Goal: Information Seeking & Learning: Learn about a topic

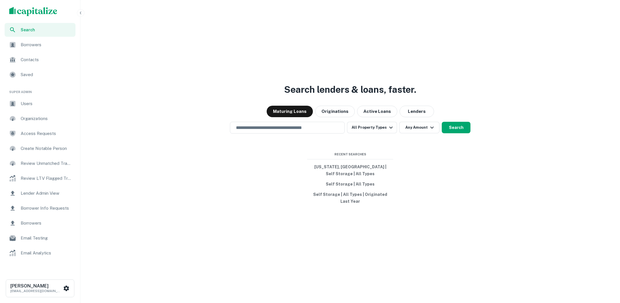
click at [82, 12] on icon "button" at bounding box center [80, 13] width 5 height 5
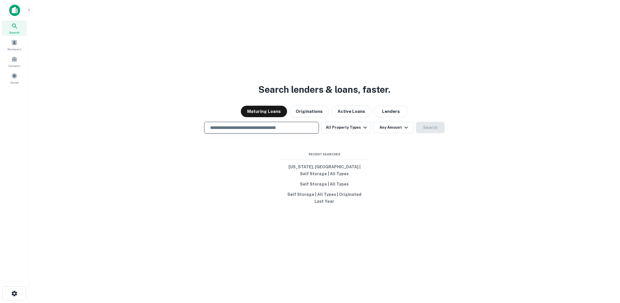
click at [315, 131] on input "text" at bounding box center [262, 127] width 110 height 7
click at [362, 131] on icon "button" at bounding box center [365, 127] width 7 height 7
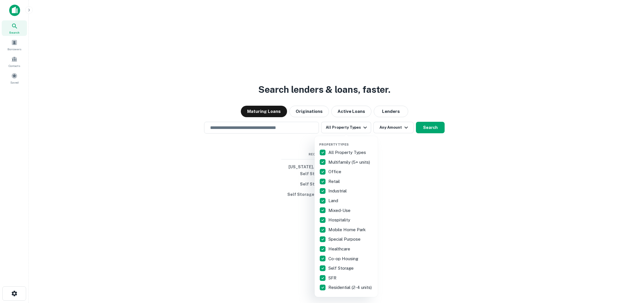
click at [297, 129] on div at bounding box center [310, 151] width 620 height 303
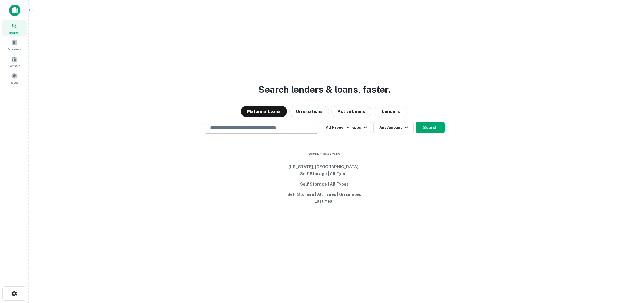
click at [267, 131] on input "text" at bounding box center [262, 127] width 110 height 7
type input "*********"
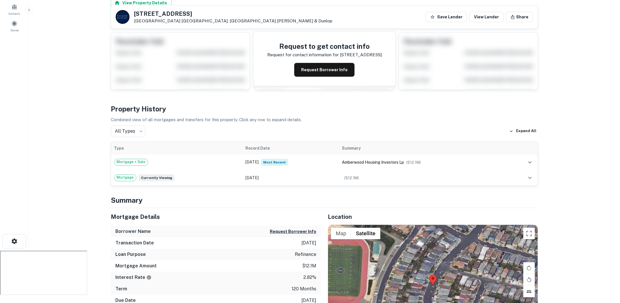
scroll to position [45, 0]
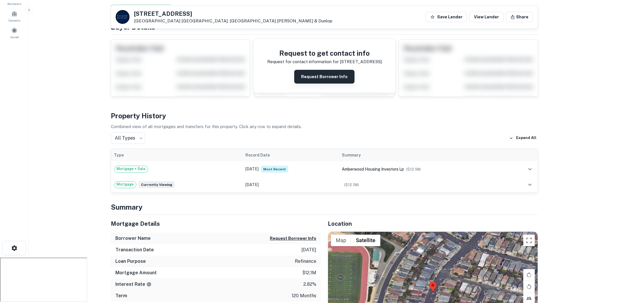
click at [319, 75] on button "Request Borrower Info" at bounding box center [324, 77] width 60 height 14
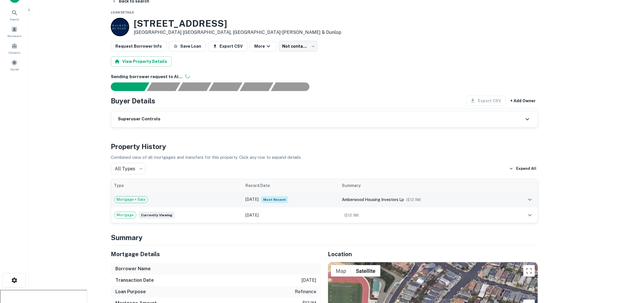
scroll to position [12, 0]
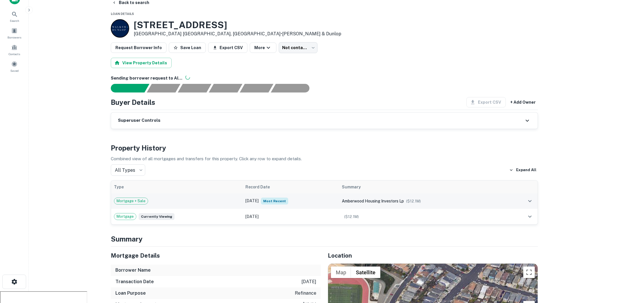
click at [317, 199] on td "May 31, 2020 Most Recent" at bounding box center [291, 201] width 96 height 16
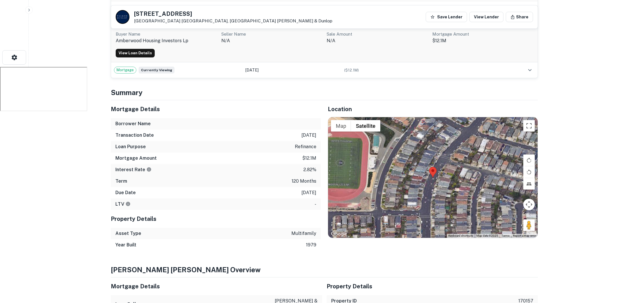
scroll to position [237, 0]
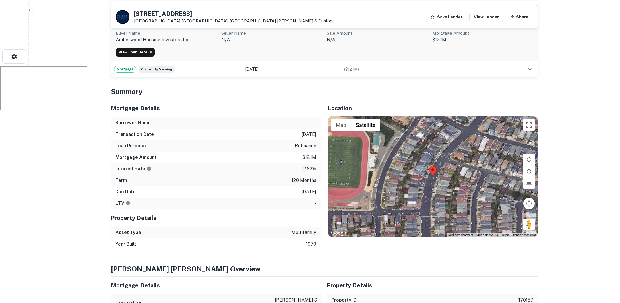
drag, startPoint x: 293, startPoint y: 133, endPoint x: 320, endPoint y: 133, distance: 27.3
click at [320, 133] on div "Transaction Date 5/31/2020" at bounding box center [216, 134] width 210 height 11
click at [272, 136] on div "Transaction Date 5/31/2020" at bounding box center [216, 134] width 210 height 11
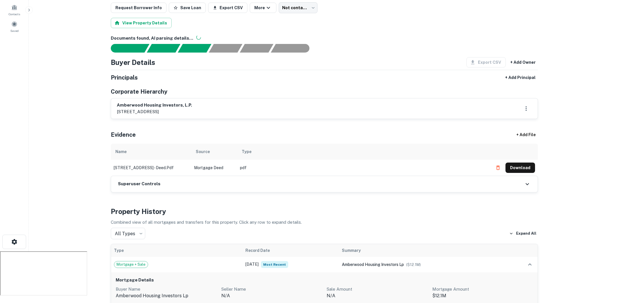
scroll to position [0, 0]
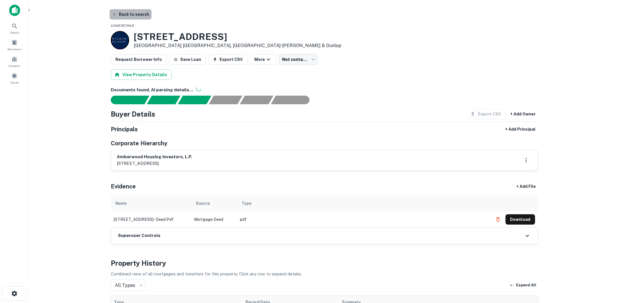
click at [135, 15] on button "Back to search" at bounding box center [131, 14] width 42 height 10
click at [133, 13] on button "Back to search" at bounding box center [131, 14] width 42 height 10
click at [125, 14] on button "Back to search" at bounding box center [131, 14] width 42 height 10
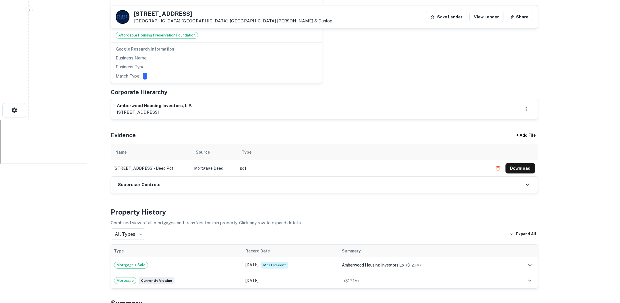
scroll to position [246, 0]
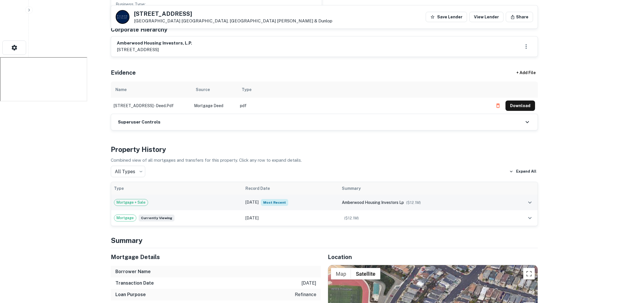
click at [221, 201] on div "Mortgage + Sale" at bounding box center [177, 202] width 126 height 7
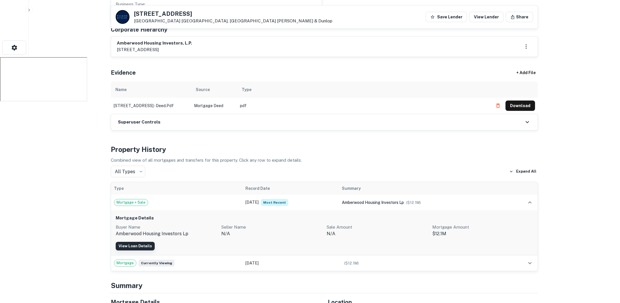
click at [141, 243] on link "View Loan Details" at bounding box center [135, 246] width 39 height 9
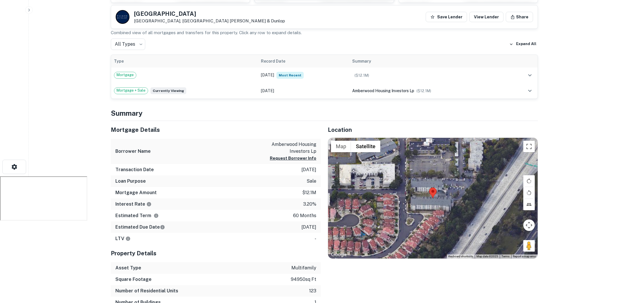
scroll to position [126, 0]
click at [305, 158] on button "Request Borrower Info" at bounding box center [293, 158] width 47 height 7
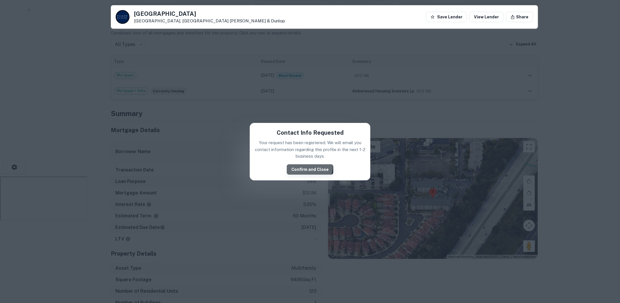
click at [306, 166] on button "Confirm and Close" at bounding box center [310, 169] width 47 height 10
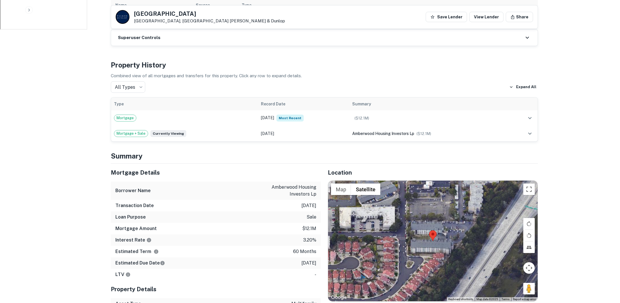
scroll to position [318, 0]
drag, startPoint x: 318, startPoint y: 193, endPoint x: 270, endPoint y: 185, distance: 48.8
click at [270, 185] on div "Borrower Name amberwood housing investors lp" at bounding box center [216, 190] width 210 height 18
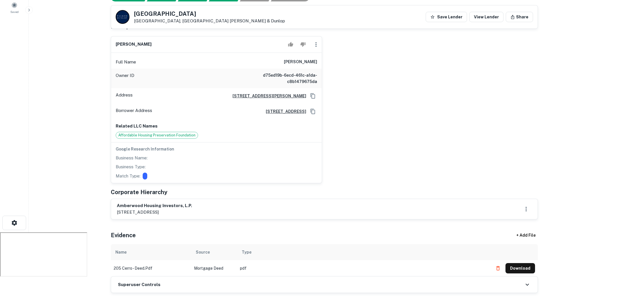
click at [340, 164] on div "barry levy Full Name barry levy Owner ID d75ed19b-6ecd-461c-a1da-c8b1479675da A…" at bounding box center [322, 108] width 432 height 152
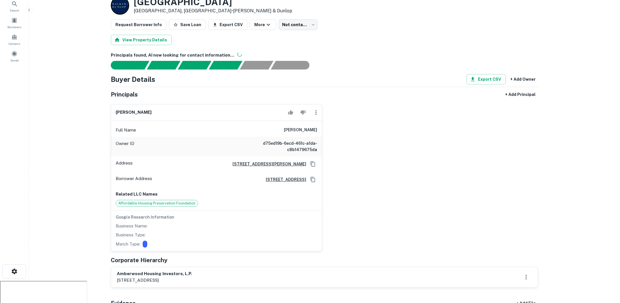
scroll to position [21, 0]
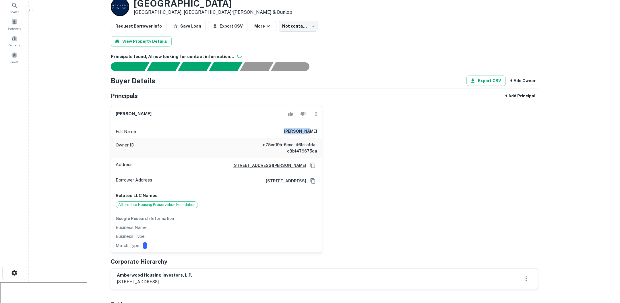
drag, startPoint x: 297, startPoint y: 129, endPoint x: 326, endPoint y: 129, distance: 29.3
click at [326, 129] on div "barry levy Full Name barry levy Owner ID d75ed19b-6ecd-461c-a1da-c8b1479675da A…" at bounding box center [322, 177] width 432 height 152
click at [327, 130] on div "barry levy Full Name barry levy Owner ID d75ed19b-6ecd-461c-a1da-c8b1479675da A…" at bounding box center [322, 177] width 432 height 152
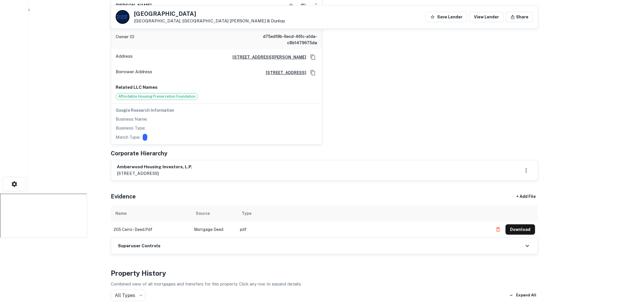
scroll to position [110, 0]
click at [520, 230] on button "Download" at bounding box center [520, 229] width 30 height 10
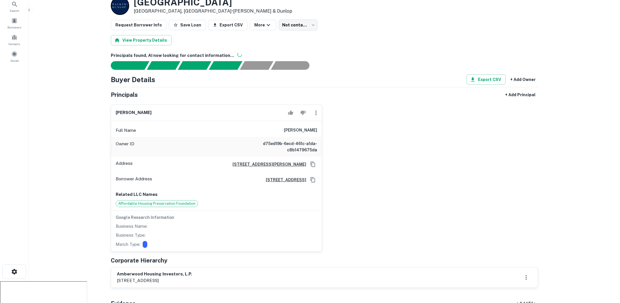
scroll to position [0, 0]
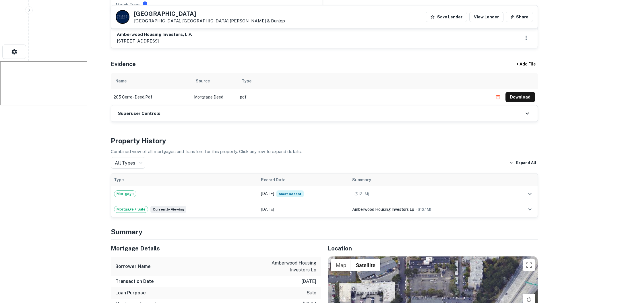
scroll to position [354, 0]
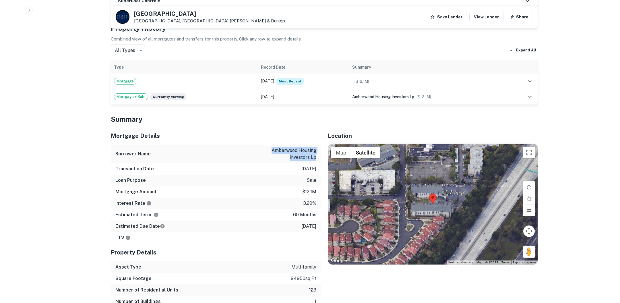
drag, startPoint x: 317, startPoint y: 156, endPoint x: 270, endPoint y: 143, distance: 48.9
click at [270, 145] on div "Borrower Name amberwood housing investors lp" at bounding box center [216, 154] width 210 height 18
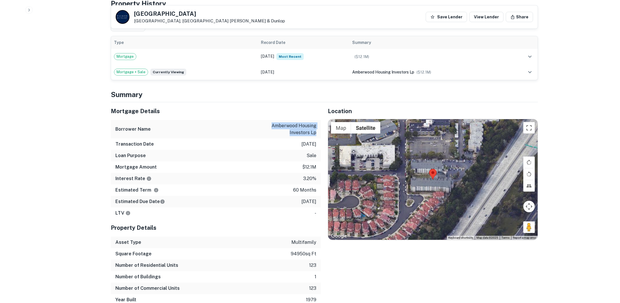
scroll to position [379, 0]
click at [298, 173] on div "Interest Rate 3.20%" at bounding box center [216, 178] width 210 height 11
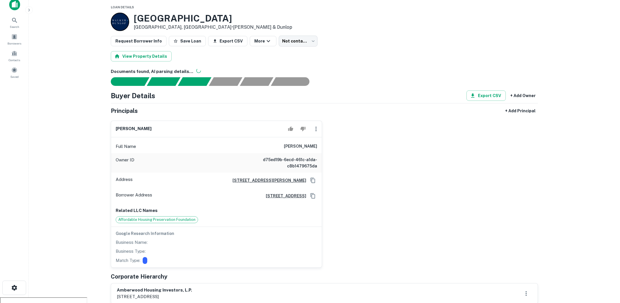
scroll to position [0, 0]
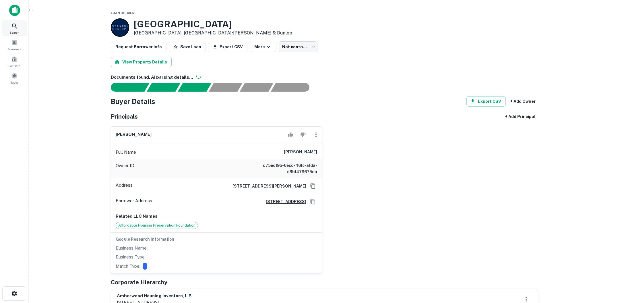
click at [15, 28] on icon at bounding box center [14, 26] width 7 height 7
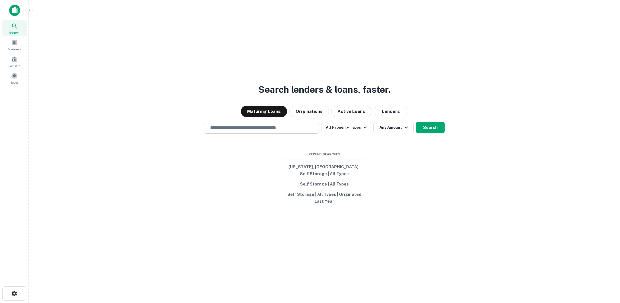
click at [277, 131] on input "text" at bounding box center [262, 127] width 110 height 7
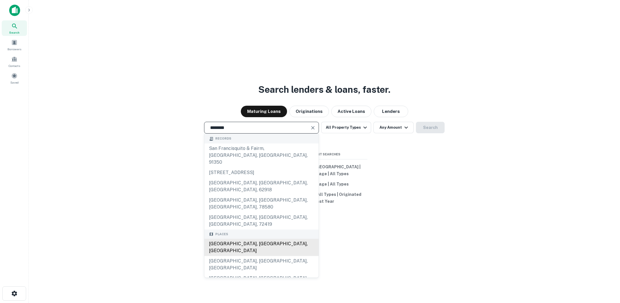
click at [264, 239] on div "[GEOGRAPHIC_DATA], [GEOGRAPHIC_DATA], [GEOGRAPHIC_DATA]" at bounding box center [261, 247] width 114 height 17
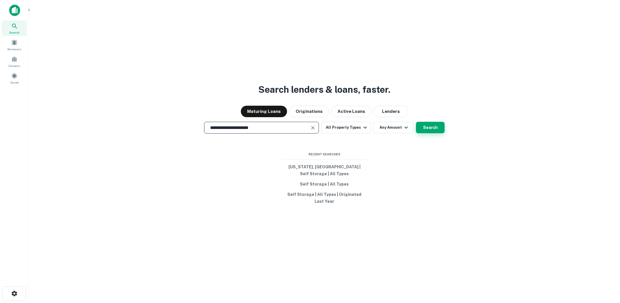
type input "**********"
click at [427, 129] on button "Search" at bounding box center [430, 127] width 29 height 11
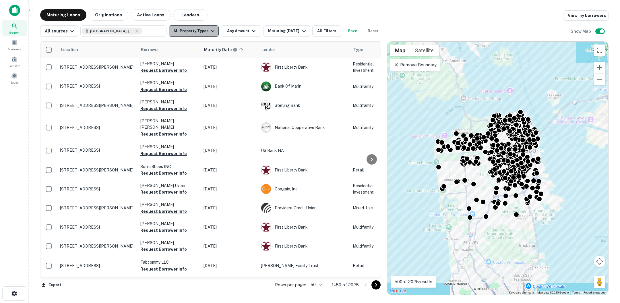
click at [205, 29] on button "All Property Types" at bounding box center [194, 30] width 50 height 11
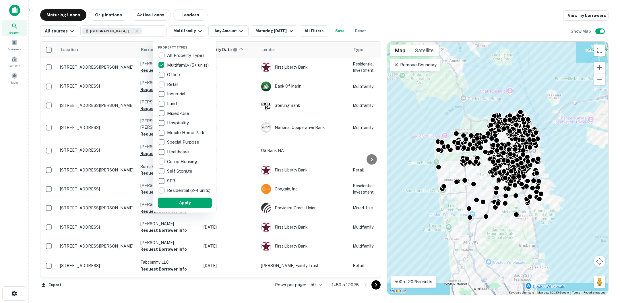
click at [201, 208] on button "Apply" at bounding box center [185, 202] width 54 height 10
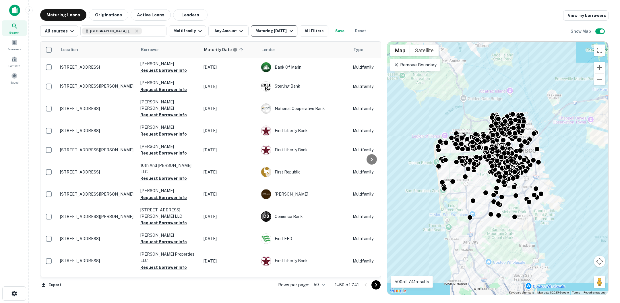
click at [278, 34] on div "Maturing In 1 Year" at bounding box center [274, 31] width 39 height 7
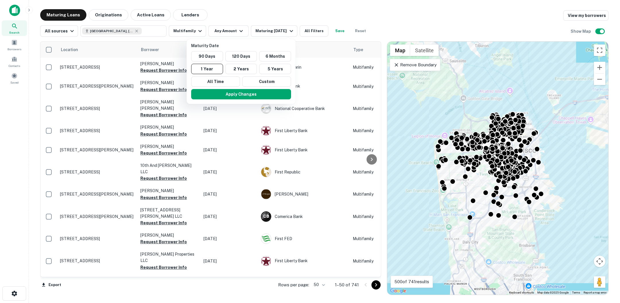
click at [271, 15] on div at bounding box center [310, 151] width 620 height 303
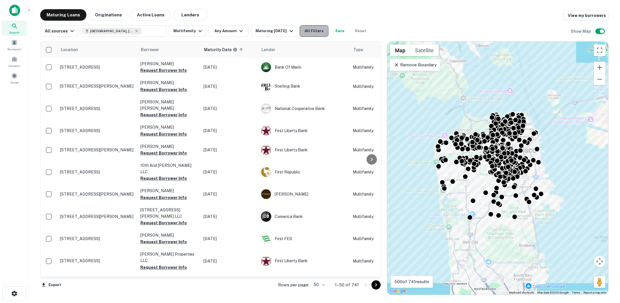
click at [314, 30] on button "All Filters" at bounding box center [314, 30] width 29 height 11
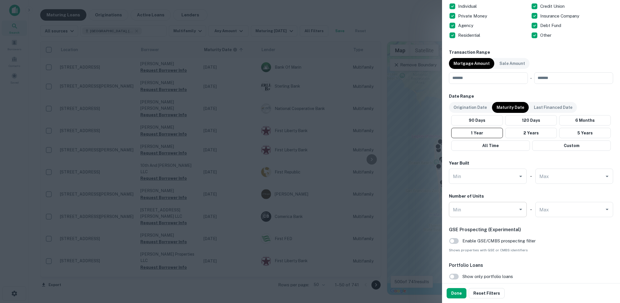
scroll to position [254, 0]
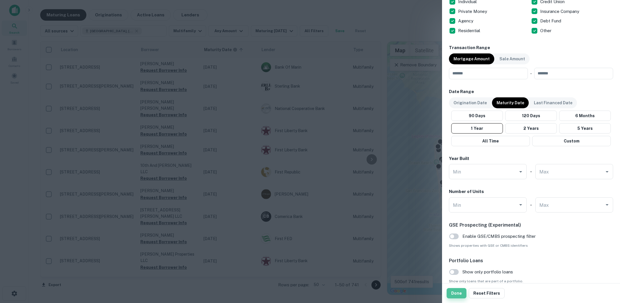
click at [455, 294] on button "Done" at bounding box center [457, 293] width 20 height 10
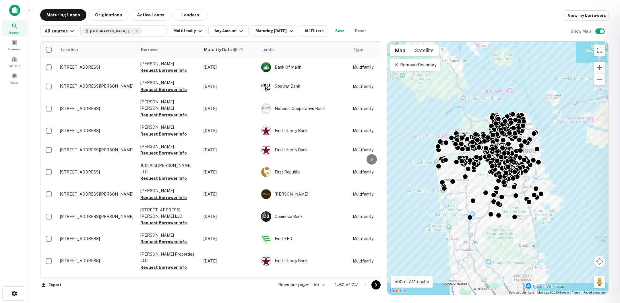
click at [171, 71] on div at bounding box center [310, 151] width 620 height 303
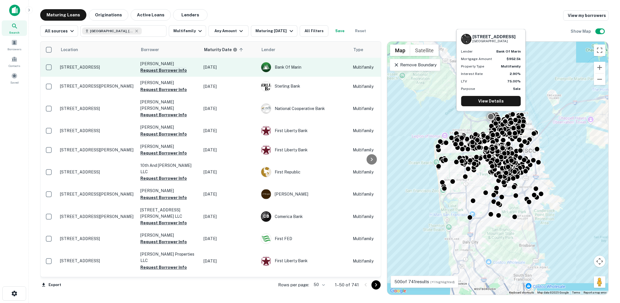
click at [170, 70] on button "Request Borrower Info" at bounding box center [163, 70] width 47 height 7
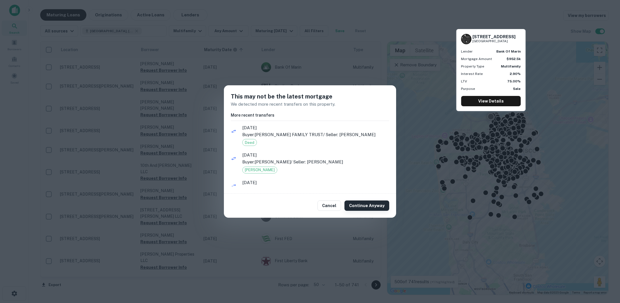
click at [363, 204] on button "Continue Anyway" at bounding box center [366, 205] width 45 height 10
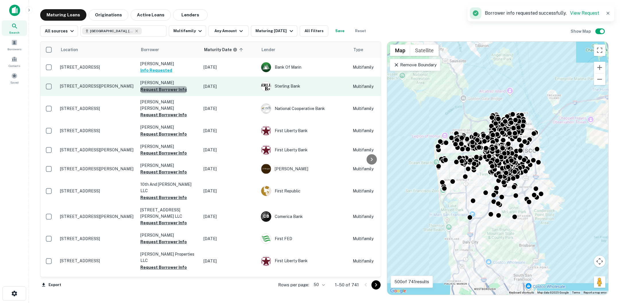
click at [167, 89] on button "Request Borrower Info" at bounding box center [163, 89] width 47 height 7
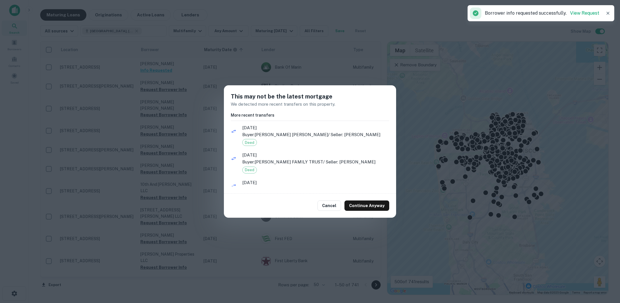
click at [173, 136] on div "This may not be the latest mortgage We detected more recent transfers on this p…" at bounding box center [310, 151] width 620 height 303
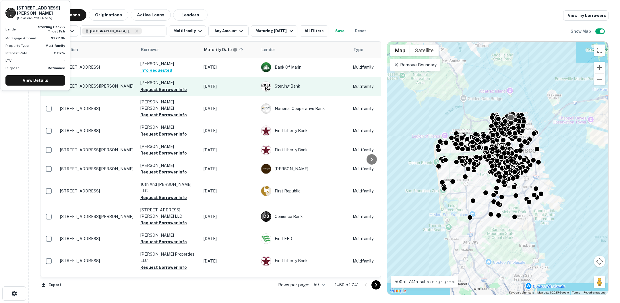
click at [102, 87] on p "2701 Larkin St San Francisco, CA94109" at bounding box center [97, 86] width 75 height 5
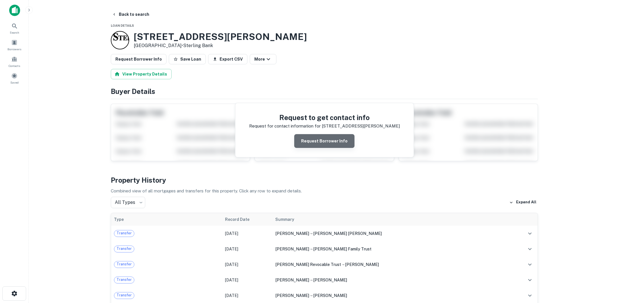
click at [330, 142] on button "Request Borrower Info" at bounding box center [324, 141] width 60 height 14
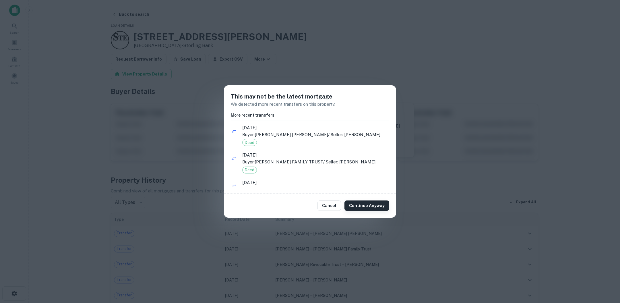
click at [370, 205] on button "Continue Anyway" at bounding box center [366, 205] width 45 height 10
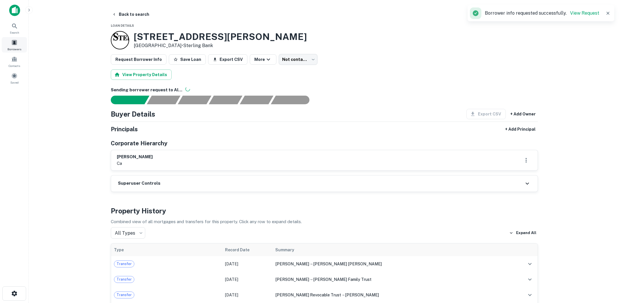
click at [17, 42] on span at bounding box center [14, 42] width 6 height 6
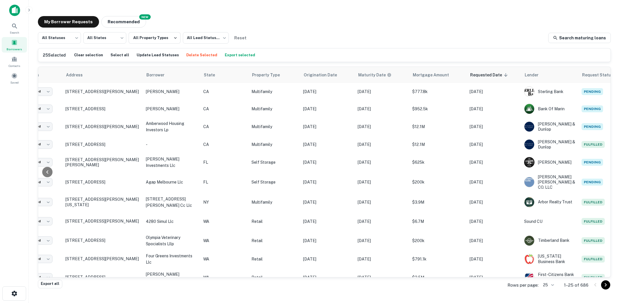
scroll to position [0, 43]
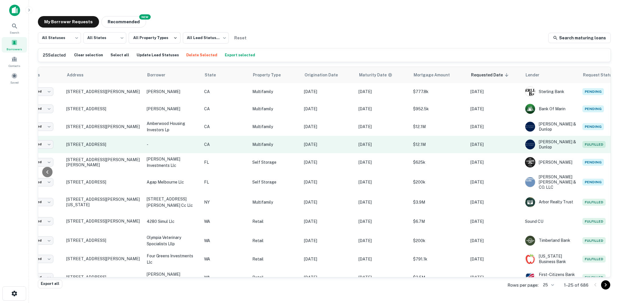
click at [492, 142] on p "[DATE]" at bounding box center [494, 144] width 49 height 6
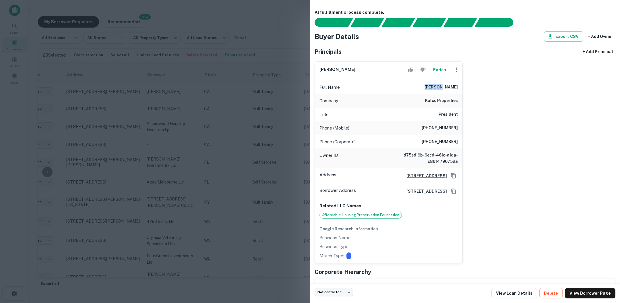
drag, startPoint x: 437, startPoint y: 86, endPoint x: 452, endPoint y: 86, distance: 14.9
click at [452, 86] on div "Full Name [PERSON_NAME]" at bounding box center [389, 87] width 148 height 14
click at [485, 109] on div "[PERSON_NAME] Enrich Full Name [PERSON_NAME] Company kalco properties Title Pre…" at bounding box center [462, 160] width 305 height 206
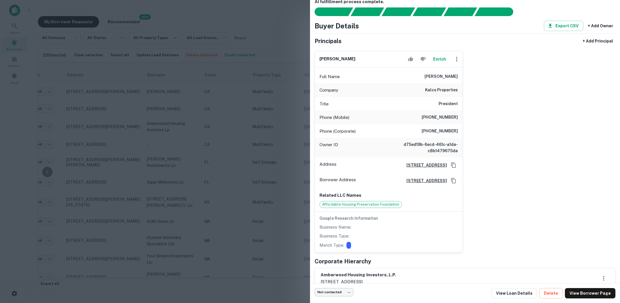
click at [350, 294] on body "Search Borrowers Contacts Saved My Borrower Requests NEW Recommended All Status…" at bounding box center [310, 151] width 620 height 303
click at [221, 238] on div at bounding box center [310, 151] width 620 height 303
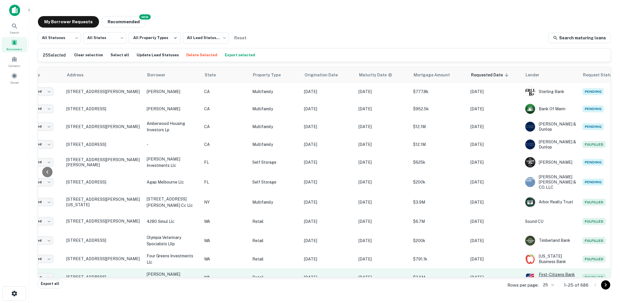
click at [555, 272] on div "First-citizens Bank & Trust Company" at bounding box center [551, 277] width 52 height 10
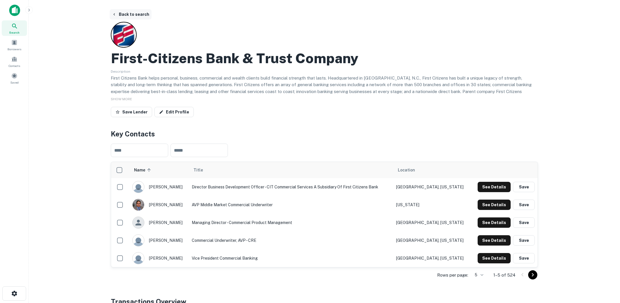
click at [132, 12] on button "Back to search" at bounding box center [131, 14] width 42 height 10
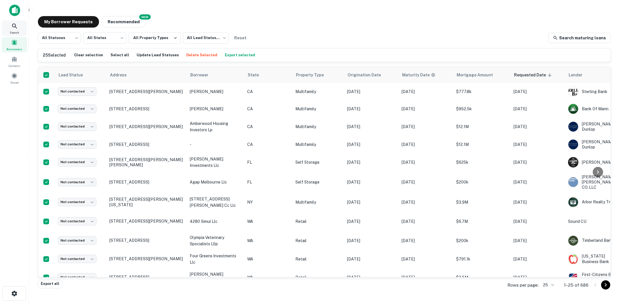
click at [15, 28] on icon at bounding box center [14, 26] width 7 height 7
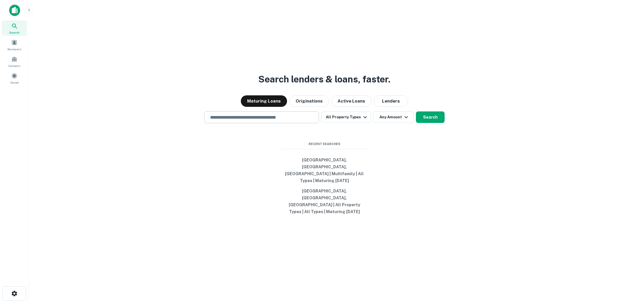
click at [288, 121] on input "text" at bounding box center [262, 117] width 110 height 7
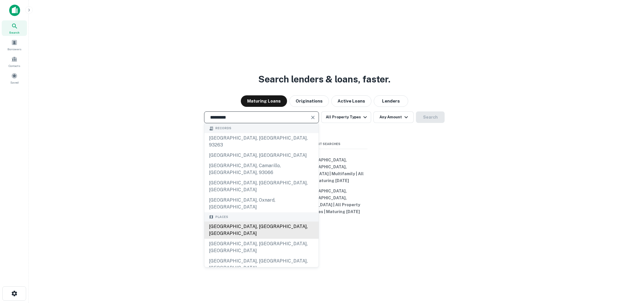
click at [258, 222] on div "[GEOGRAPHIC_DATA], [GEOGRAPHIC_DATA], [GEOGRAPHIC_DATA]" at bounding box center [261, 230] width 114 height 17
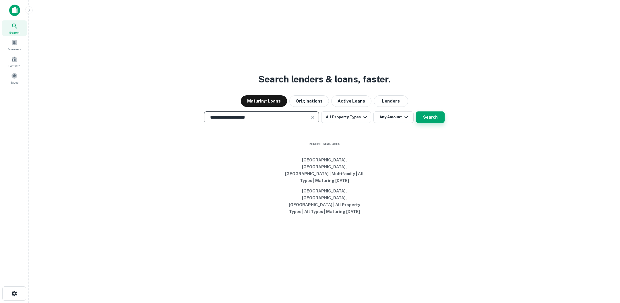
type input "**********"
click at [431, 123] on button "Search" at bounding box center [430, 116] width 29 height 11
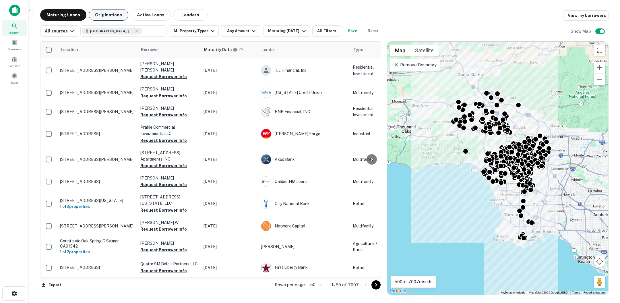
click at [107, 17] on button "Originations" at bounding box center [109, 14] width 40 height 11
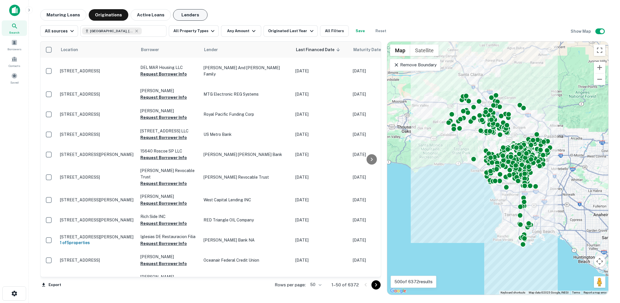
click at [182, 15] on button "Lenders" at bounding box center [190, 14] width 34 height 11
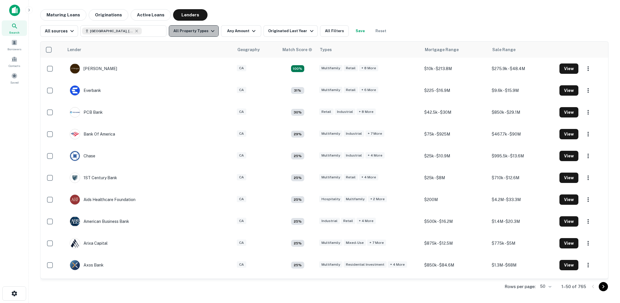
click at [209, 30] on icon "button" at bounding box center [212, 31] width 7 height 7
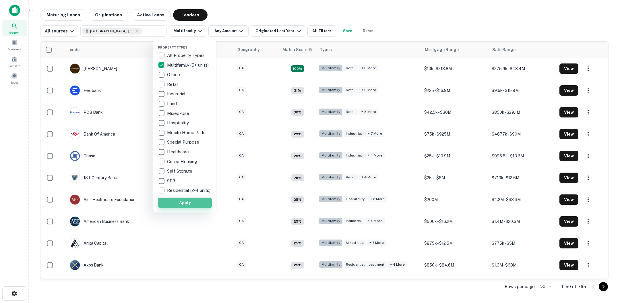
click at [195, 206] on button "Apply" at bounding box center [185, 202] width 54 height 10
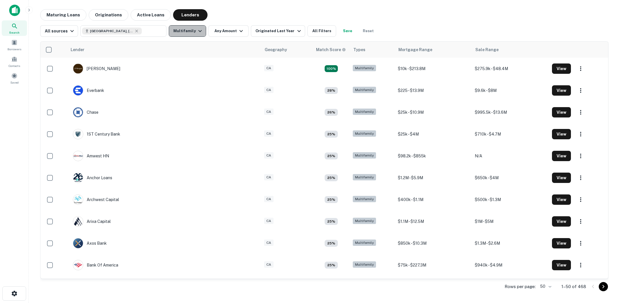
click at [199, 34] on icon "button" at bounding box center [200, 31] width 7 height 7
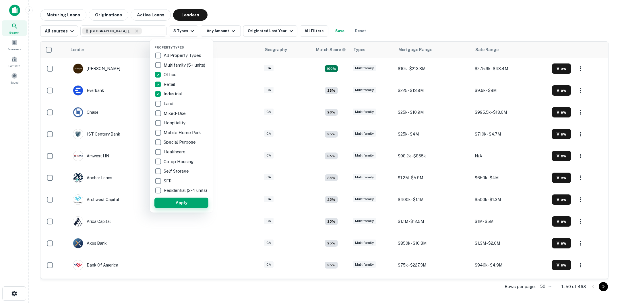
click at [179, 208] on button "Apply" at bounding box center [181, 202] width 54 height 10
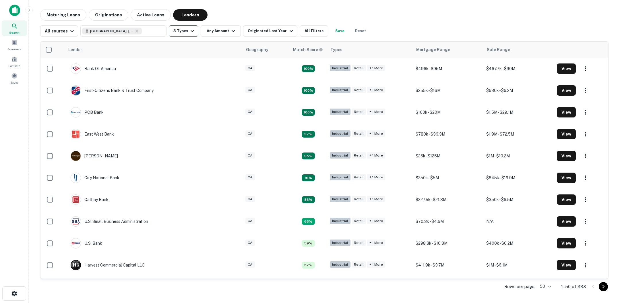
click at [185, 30] on button "3 Types" at bounding box center [184, 30] width 30 height 11
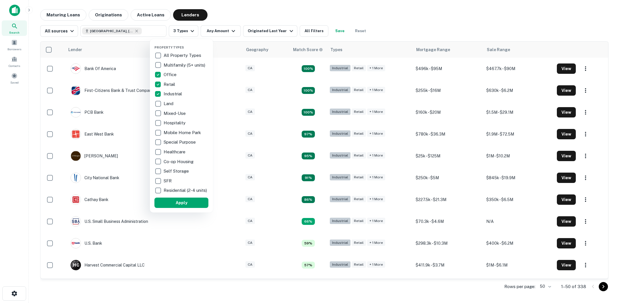
click at [134, 121] on div at bounding box center [310, 151] width 620 height 303
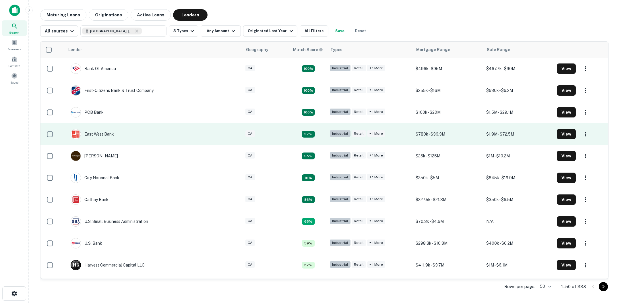
click at [108, 133] on div "East West Bank" at bounding box center [92, 134] width 43 height 10
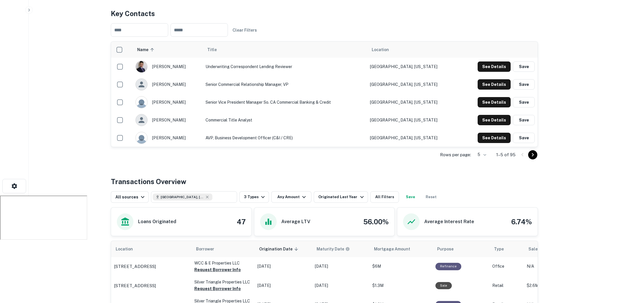
scroll to position [110, 0]
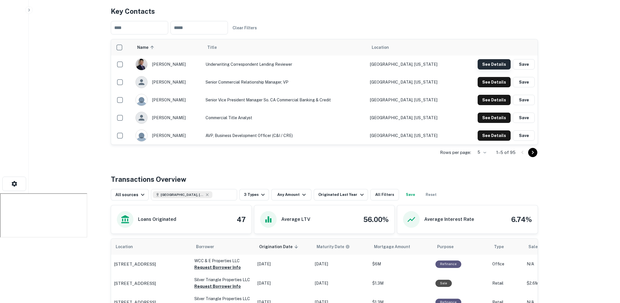
click at [495, 67] on button "See Details" at bounding box center [494, 64] width 33 height 10
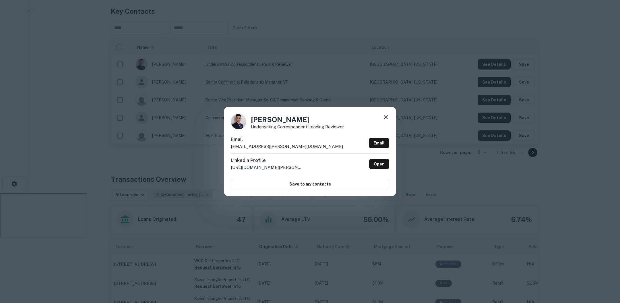
click at [139, 144] on div "Alex Lam Underwriting Correspondent Lending Reviewer Email alex.lam@eastwestban…" at bounding box center [310, 151] width 620 height 303
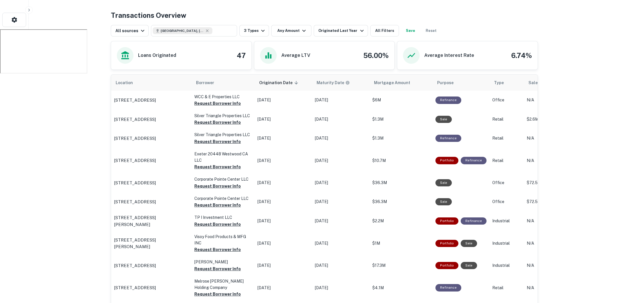
scroll to position [273, 0]
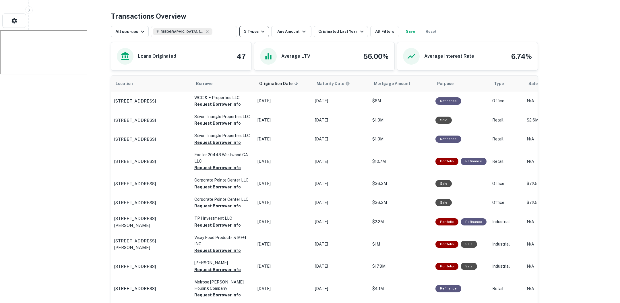
click at [263, 34] on icon "button" at bounding box center [262, 31] width 7 height 7
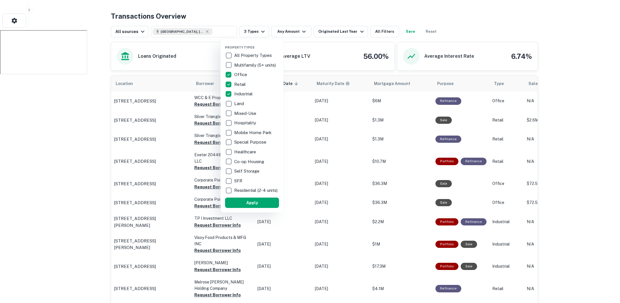
click at [68, 119] on div at bounding box center [310, 151] width 620 height 303
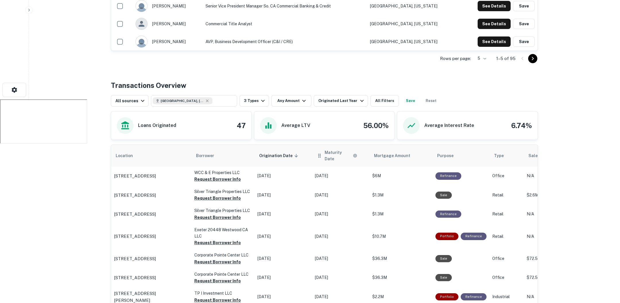
scroll to position [220, 0]
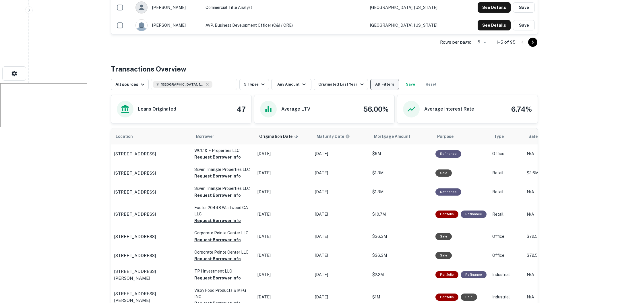
click at [374, 84] on button "All Filters" at bounding box center [384, 84] width 29 height 11
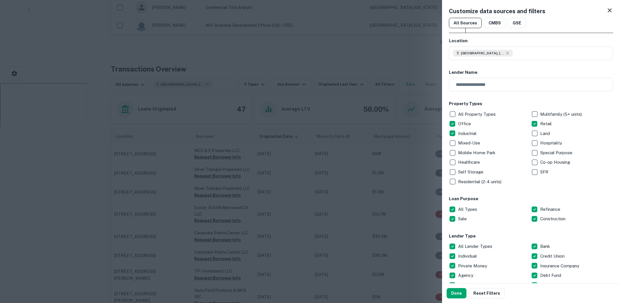
click at [383, 65] on div at bounding box center [310, 151] width 620 height 303
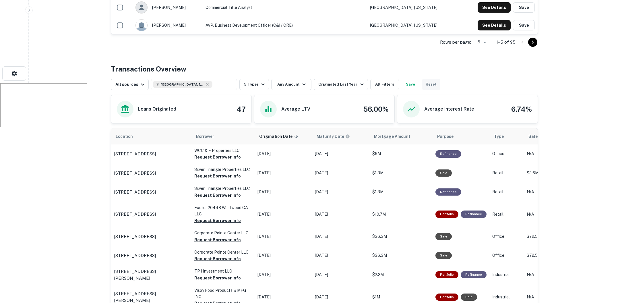
click at [425, 83] on button "Reset" at bounding box center [431, 84] width 18 height 11
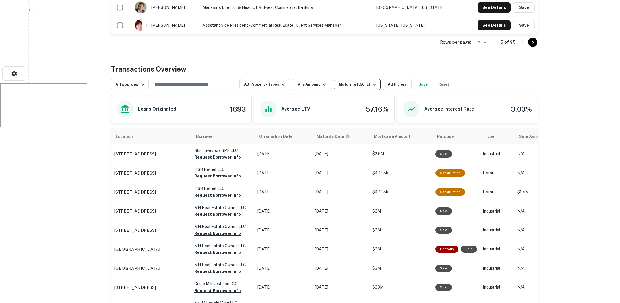
click at [371, 82] on icon "button" at bounding box center [374, 84] width 7 height 7
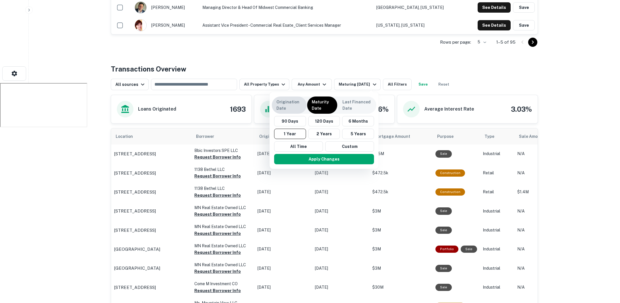
click at [292, 108] on p "Origination Date" at bounding box center [289, 105] width 26 height 13
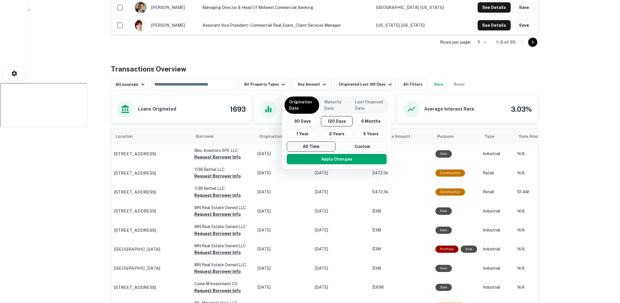
click at [304, 146] on button "All Time" at bounding box center [311, 146] width 49 height 10
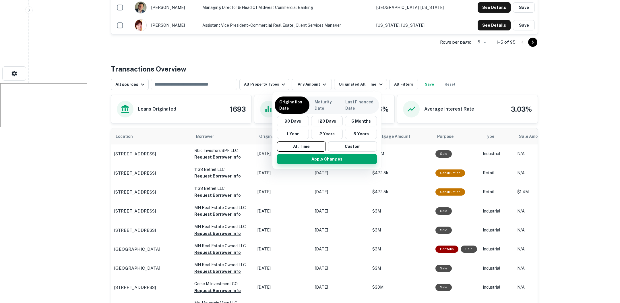
click at [309, 161] on button "Apply Changes" at bounding box center [327, 159] width 100 height 10
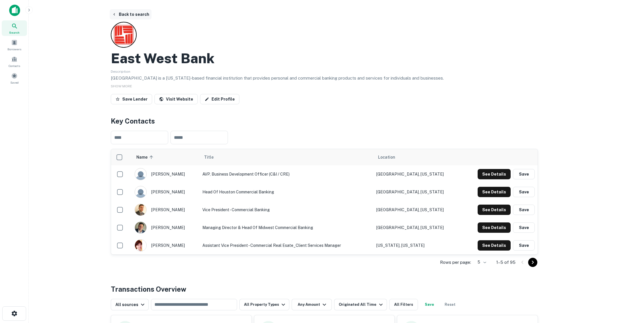
click at [136, 17] on button "Back to search" at bounding box center [131, 14] width 42 height 10
click at [21, 25] on div "Search" at bounding box center [14, 28] width 25 height 16
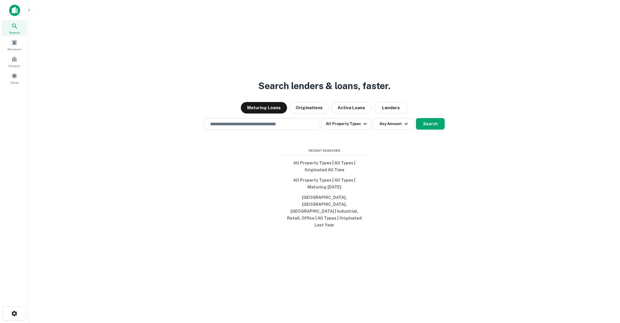
click at [244, 143] on div "Search lenders & loans, faster. Maturing Loans Originations Active Loans Lender…" at bounding box center [324, 175] width 582 height 323
click at [244, 130] on div "​" at bounding box center [261, 124] width 115 height 12
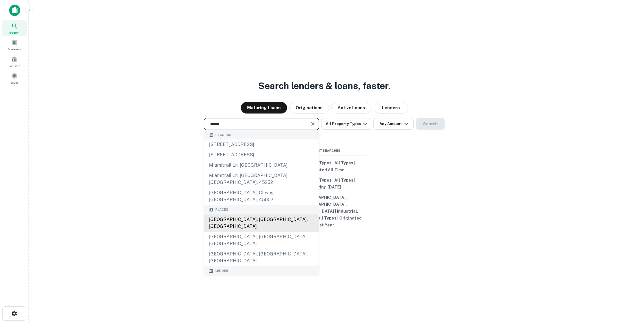
click at [271, 214] on div "[GEOGRAPHIC_DATA], [GEOGRAPHIC_DATA], [GEOGRAPHIC_DATA]" at bounding box center [261, 222] width 114 height 17
type input "**********"
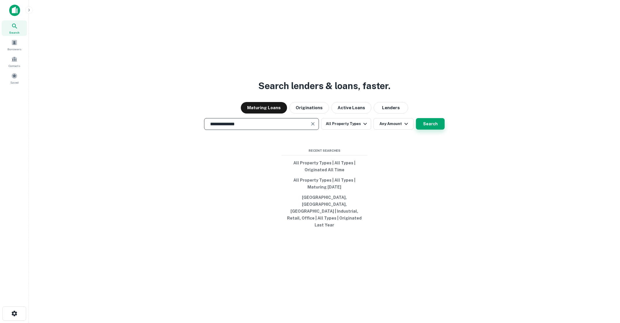
click at [427, 129] on button "Search" at bounding box center [430, 123] width 29 height 11
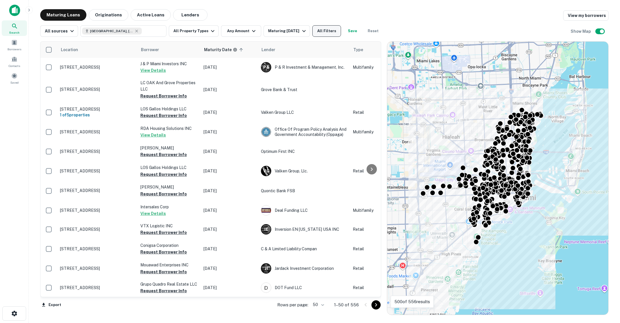
click at [330, 34] on button "All Filters" at bounding box center [326, 30] width 29 height 11
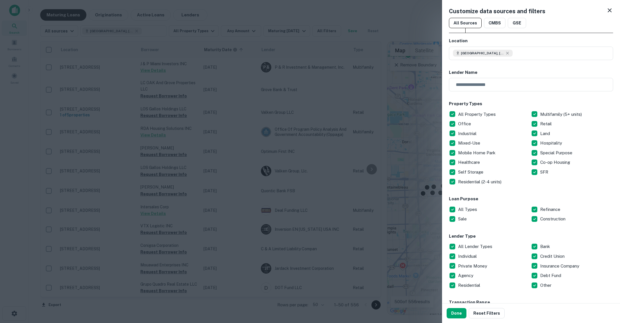
scroll to position [297, 0]
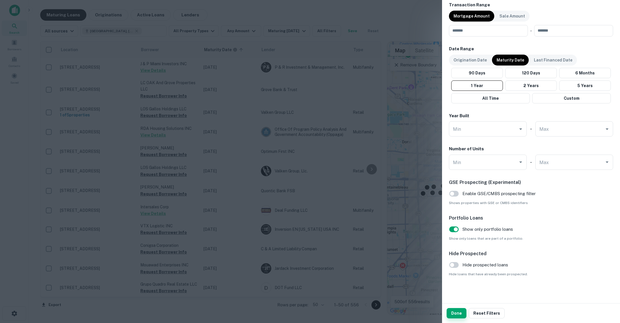
click at [457, 309] on button "Done" at bounding box center [457, 313] width 20 height 10
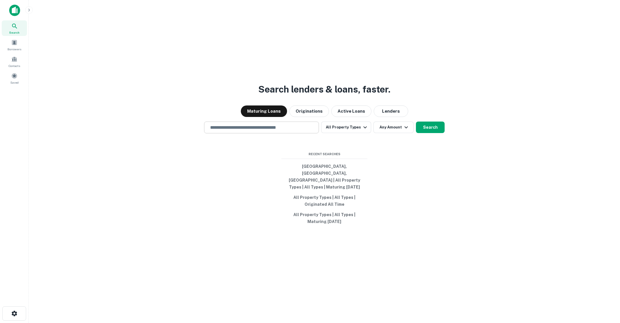
click at [279, 133] on div "​" at bounding box center [261, 127] width 115 height 12
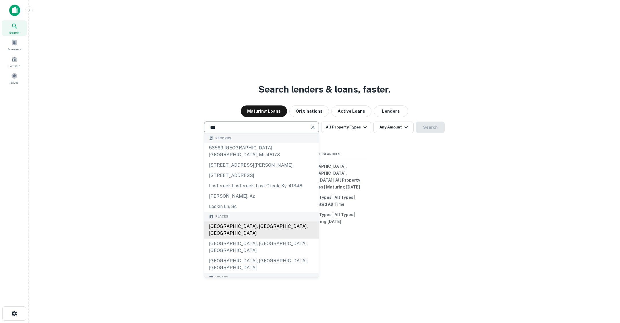
click at [259, 224] on div "[GEOGRAPHIC_DATA], [GEOGRAPHIC_DATA], [GEOGRAPHIC_DATA]" at bounding box center [261, 229] width 114 height 17
type input "**********"
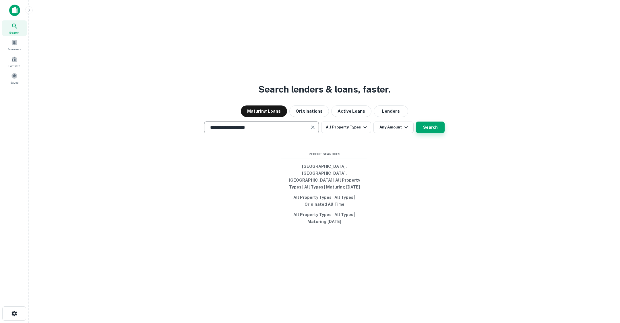
click at [428, 130] on button "Search" at bounding box center [430, 126] width 29 height 11
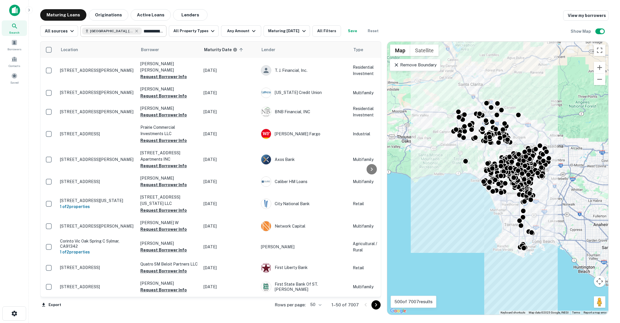
click at [147, 31] on input "**********" at bounding box center [153, 31] width 22 height 8
click at [147, 31] on input "**********" at bounding box center [118, 31] width 73 height 8
type input "*********"
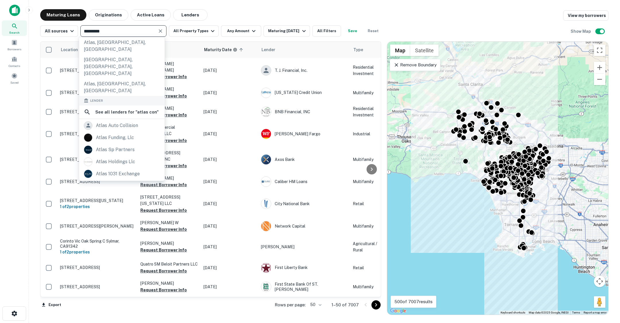
scroll to position [96, 0]
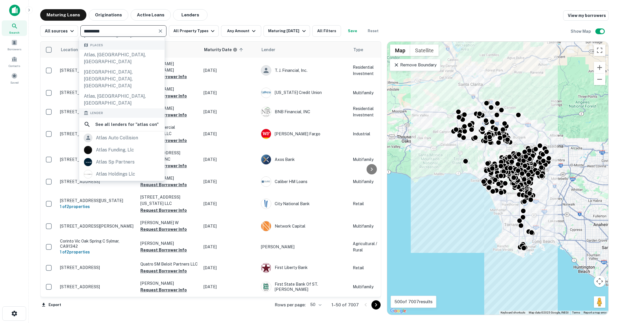
click at [124, 32] on input "*********" at bounding box center [118, 31] width 73 height 8
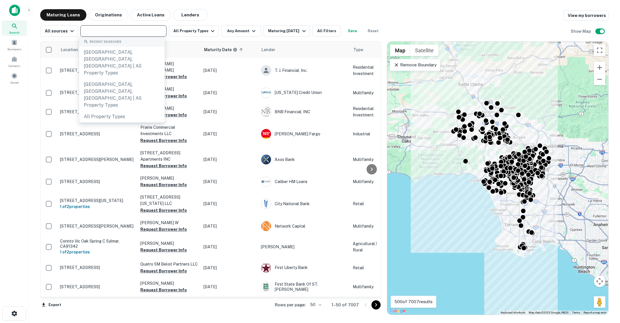
click at [234, 17] on div "Maturing Loans Originations Active Loans Lenders View my borrowers" at bounding box center [324, 14] width 568 height 11
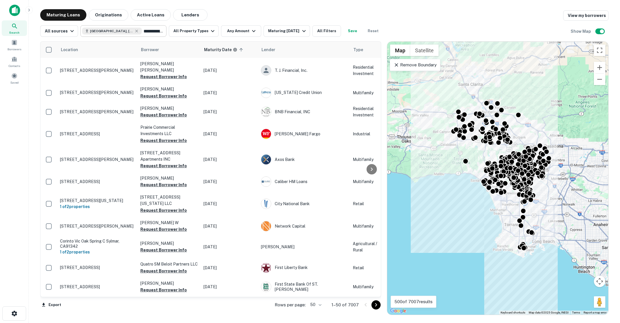
click at [142, 32] on input "**********" at bounding box center [153, 31] width 22 height 8
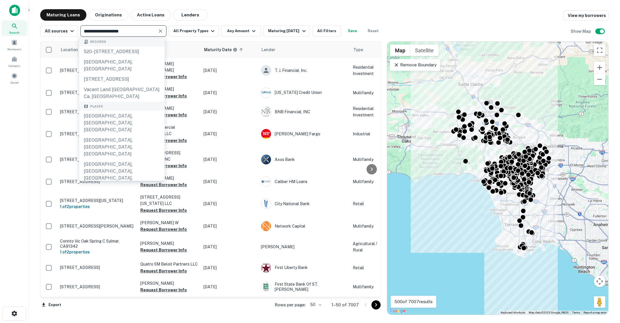
click at [140, 32] on input "**********" at bounding box center [118, 31] width 73 height 8
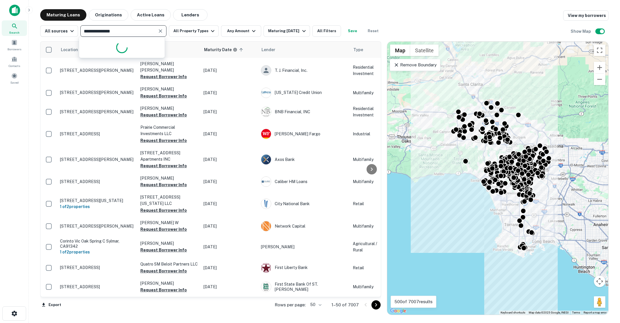
type input "**********"
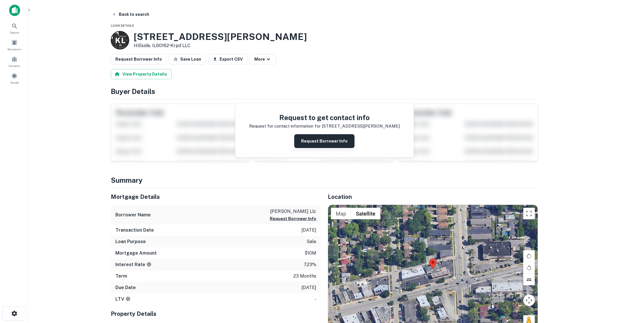
click at [317, 137] on button "Request Borrower Info" at bounding box center [324, 141] width 60 height 14
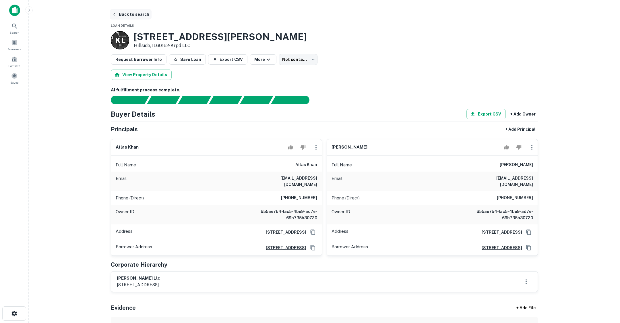
click at [141, 12] on button "Back to search" at bounding box center [131, 14] width 42 height 10
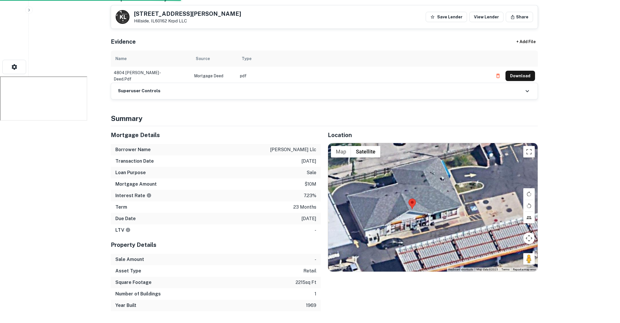
scroll to position [271, 0]
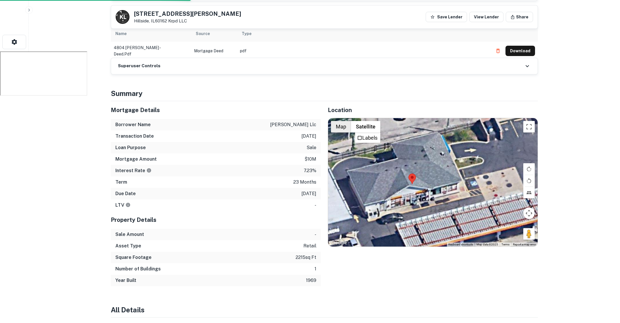
click at [339, 121] on button "Map" at bounding box center [341, 126] width 20 height 11
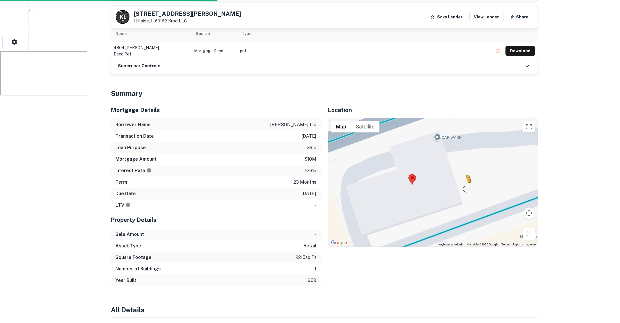
drag, startPoint x: 527, startPoint y: 228, endPoint x: 466, endPoint y: 181, distance: 76.8
click at [466, 181] on div "To activate drag with keyboard, press Alt + Enter. Once in keyboard drag state,…" at bounding box center [433, 182] width 210 height 129
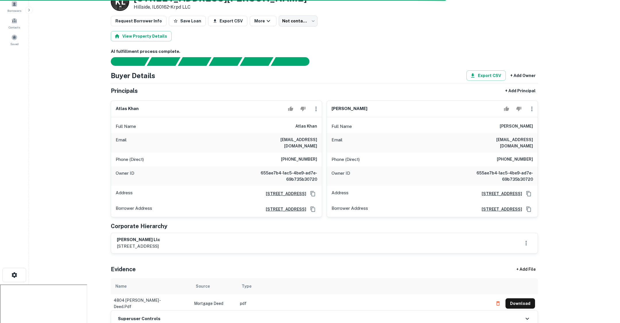
scroll to position [28, 0]
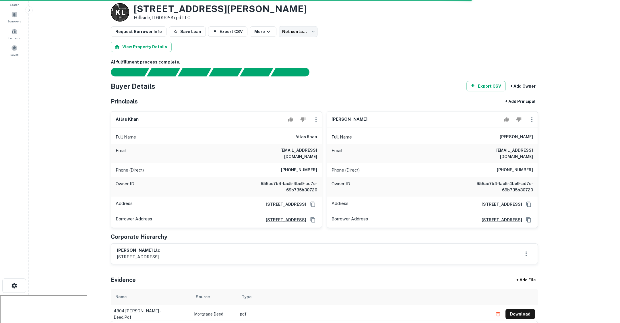
click at [298, 134] on h6 "atlas khan" at bounding box center [306, 136] width 22 height 7
drag, startPoint x: 297, startPoint y: 135, endPoint x: 317, endPoint y: 135, distance: 20.1
click at [317, 135] on h6 "atlas khan" at bounding box center [306, 136] width 22 height 7
click at [90, 177] on main "Back to search Loan Details K L 4804 Butterfield Rd Hillside, IL60162 • Krpd LL…" at bounding box center [324, 133] width 591 height 323
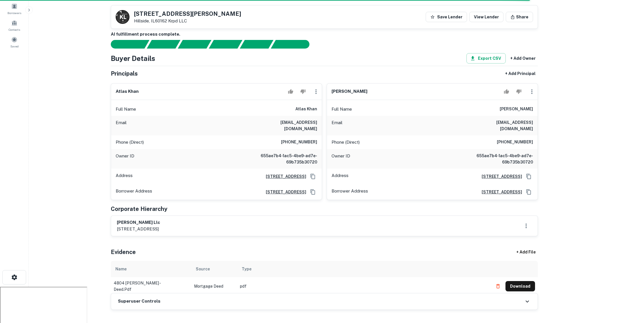
scroll to position [34, 0]
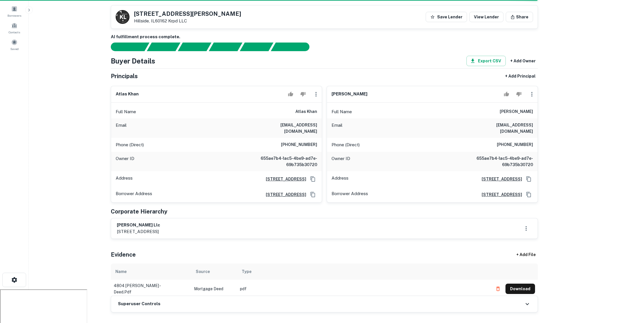
click at [295, 118] on div "Email amberatlas@hotmail.com" at bounding box center [216, 128] width 211 height 20
drag, startPoint x: 297, startPoint y: 110, endPoint x: 319, endPoint y: 111, distance: 23.0
click at [319, 111] on div "Full Name atlas khan" at bounding box center [216, 112] width 211 height 14
click at [310, 111] on h6 "atlas khan" at bounding box center [306, 111] width 22 height 7
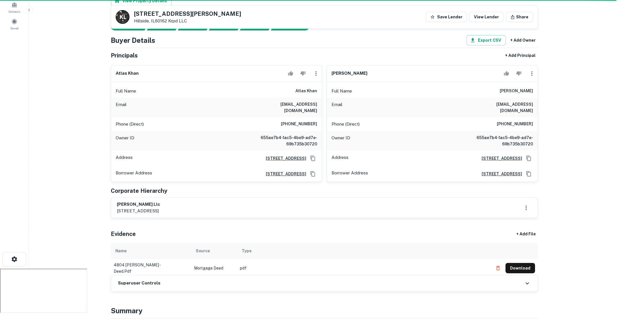
scroll to position [49, 0]
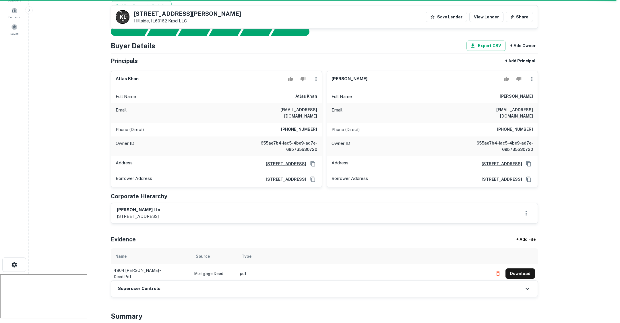
click at [559, 68] on main "Back to search K L 4804 Butterfield Rd Hillside, IL60162 Krpd LLC Save Lender V…" at bounding box center [324, 112] width 591 height 323
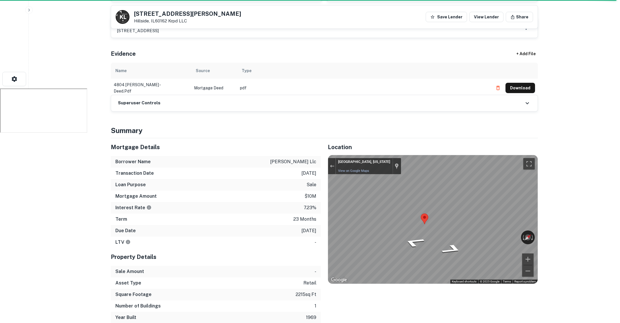
scroll to position [0, 0]
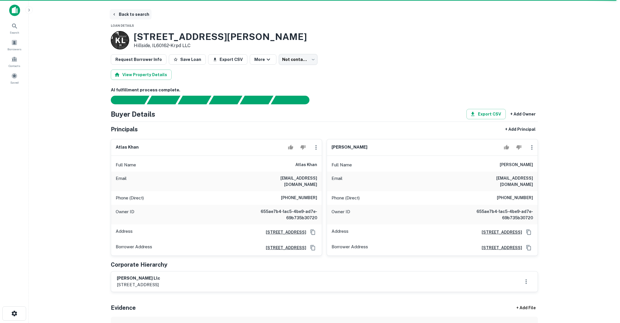
click at [140, 16] on button "Back to search" at bounding box center [131, 14] width 42 height 10
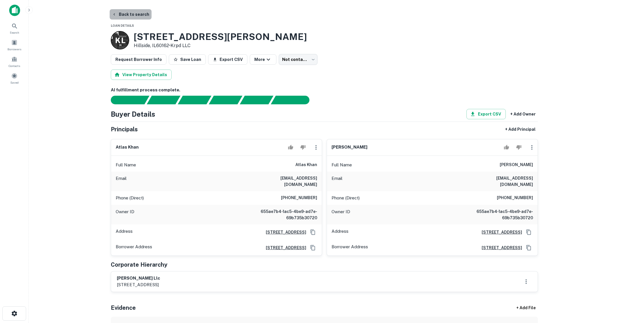
click at [139, 17] on button "Back to search" at bounding box center [131, 14] width 42 height 10
